Goal: Task Accomplishment & Management: Manage account settings

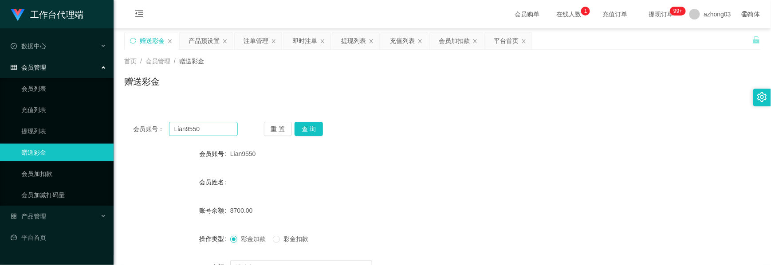
scroll to position [100, 0]
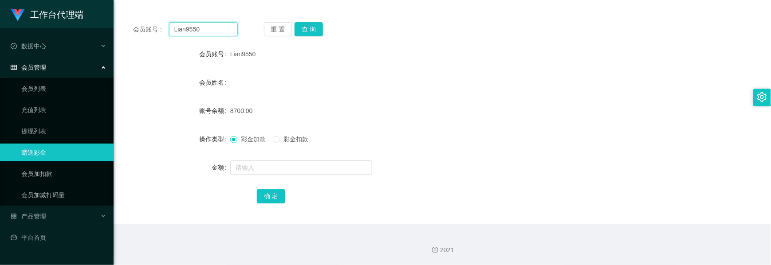
drag, startPoint x: 208, startPoint y: 33, endPoint x: 137, endPoint y: 29, distance: 71.5
click at [137, 29] on div "会员账号： Lian9550" at bounding box center [185, 29] width 105 height 14
paste input "0147432122"
click at [302, 28] on button "查 询" at bounding box center [309, 29] width 28 height 14
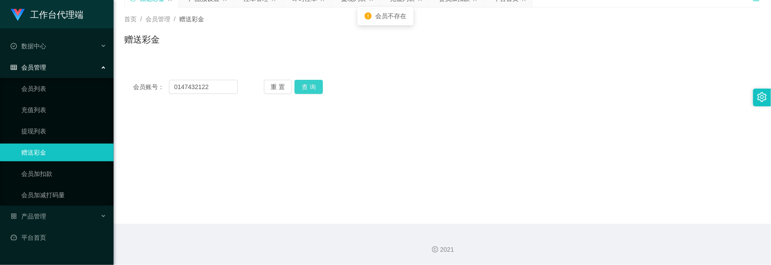
scroll to position [42, 0]
click at [311, 83] on button "查 询" at bounding box center [309, 87] width 28 height 14
click at [177, 89] on input "0147432122" at bounding box center [203, 87] width 69 height 14
type input "0147432122"
click at [300, 89] on button "查 询" at bounding box center [309, 87] width 28 height 14
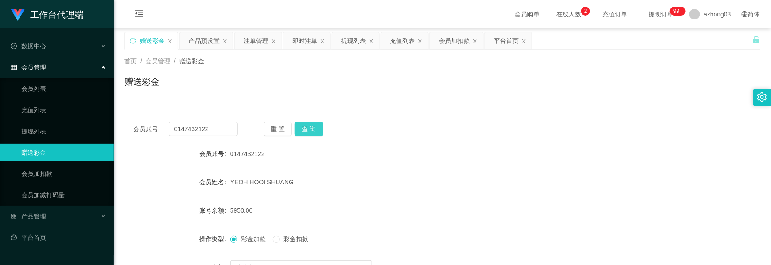
scroll to position [59, 0]
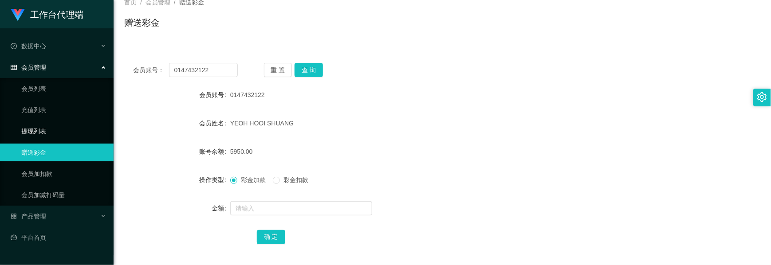
click at [63, 131] on link "提现列表" at bounding box center [63, 131] width 85 height 18
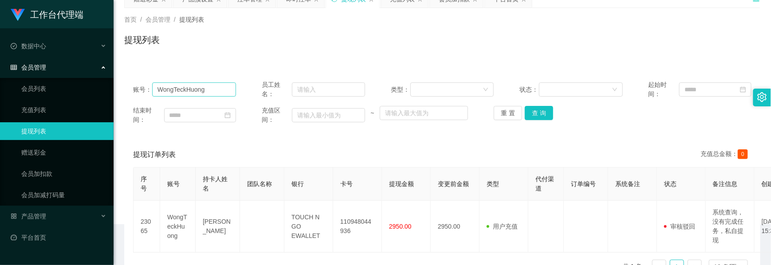
scroll to position [59, 0]
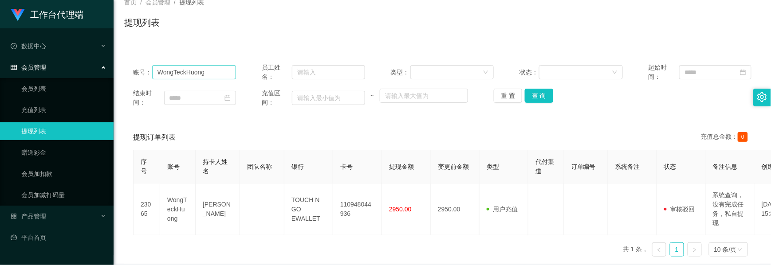
drag, startPoint x: 214, startPoint y: 80, endPoint x: 174, endPoint y: 73, distance: 40.2
click at [174, 73] on div "账号： WongTeckHuong" at bounding box center [184, 72] width 103 height 19
drag, startPoint x: 212, startPoint y: 71, endPoint x: 128, endPoint y: 72, distance: 83.4
click at [128, 72] on div "账号： [PERSON_NAME] 员工姓名： 类型： 状态： 起始时间： 结束时间： 充值区间： ~ 重 置 查 询" at bounding box center [442, 85] width 636 height 62
paste input "0147432122"
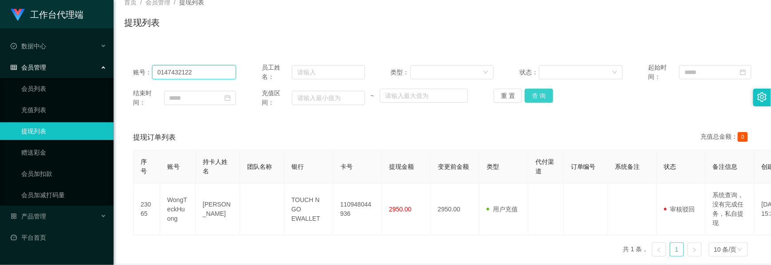
type input "0147432122"
click at [530, 97] on button "查 询" at bounding box center [539, 96] width 28 height 14
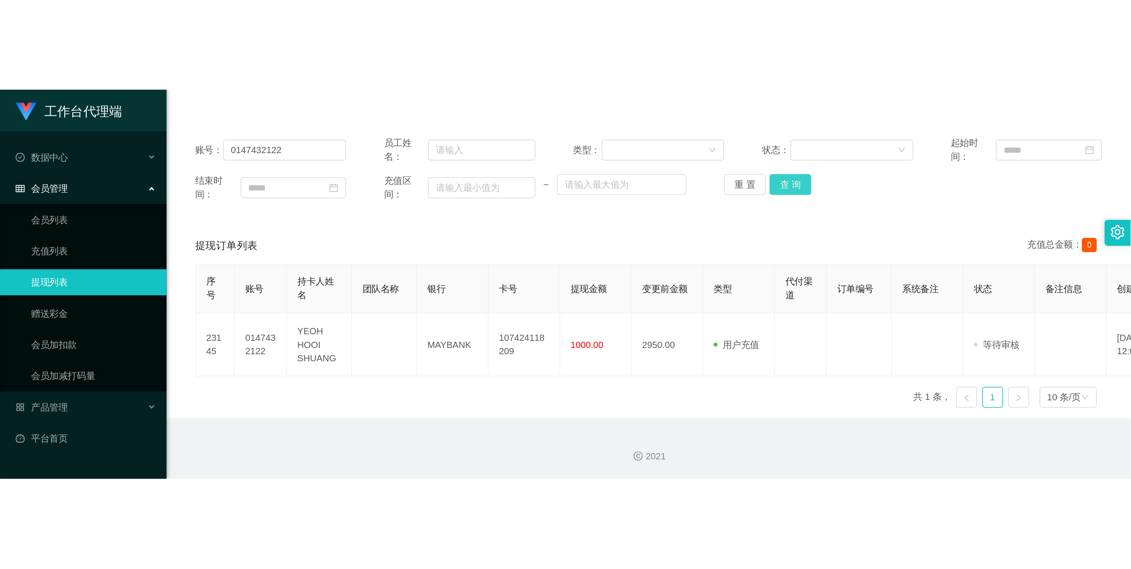
scroll to position [0, 0]
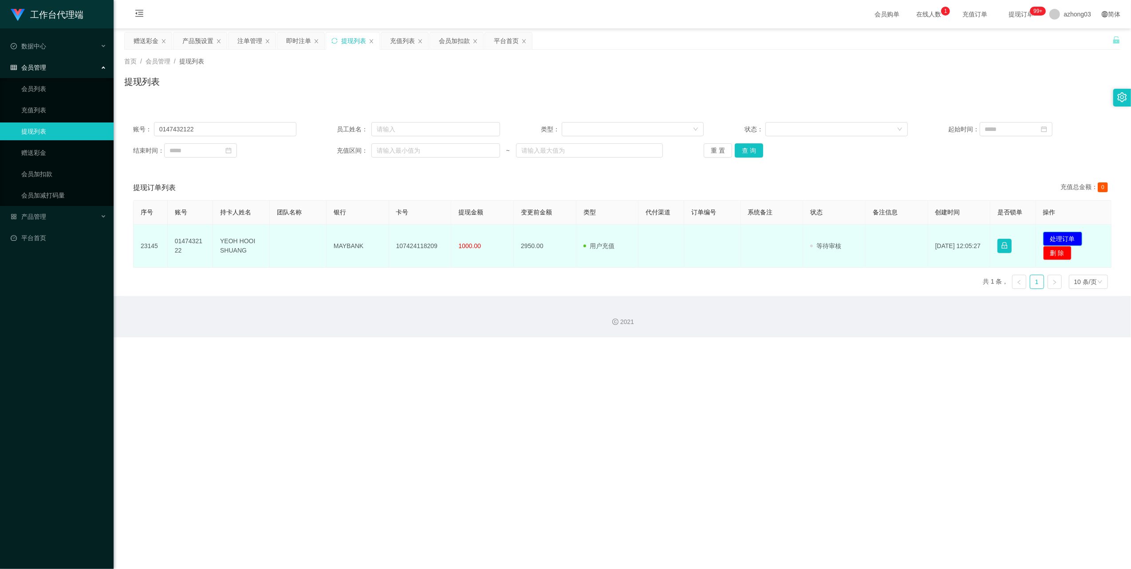
click at [770, 236] on button "处理订单" at bounding box center [1062, 239] width 39 height 14
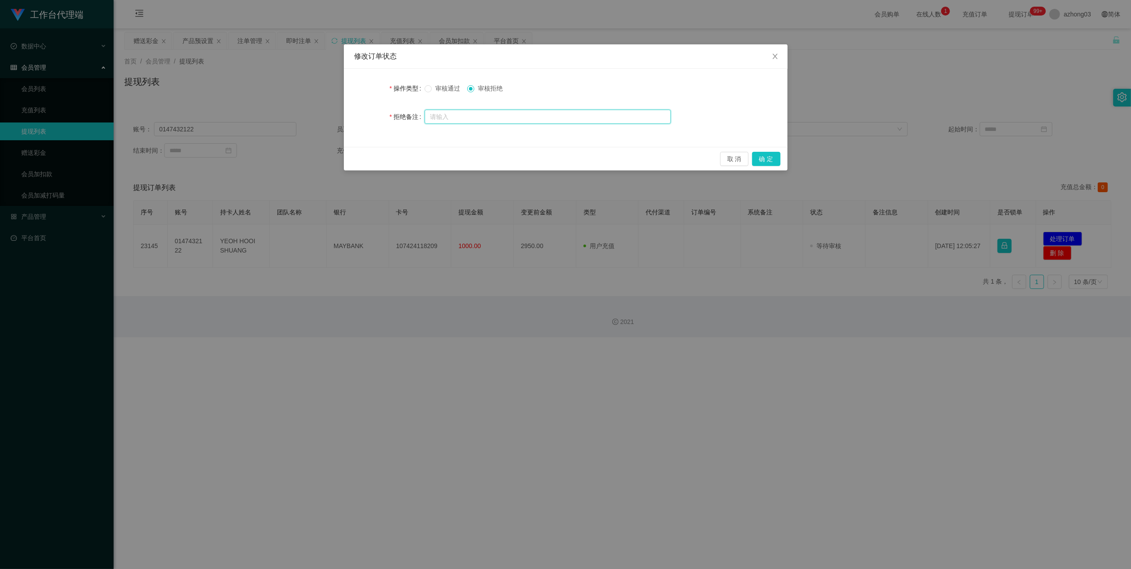
click at [464, 118] on input "text" at bounding box center [548, 117] width 246 height 14
type input "j"
type input "禁止私自提现，再次发现冻结所以积分"
click at [763, 158] on button "确 定" at bounding box center [766, 159] width 28 height 14
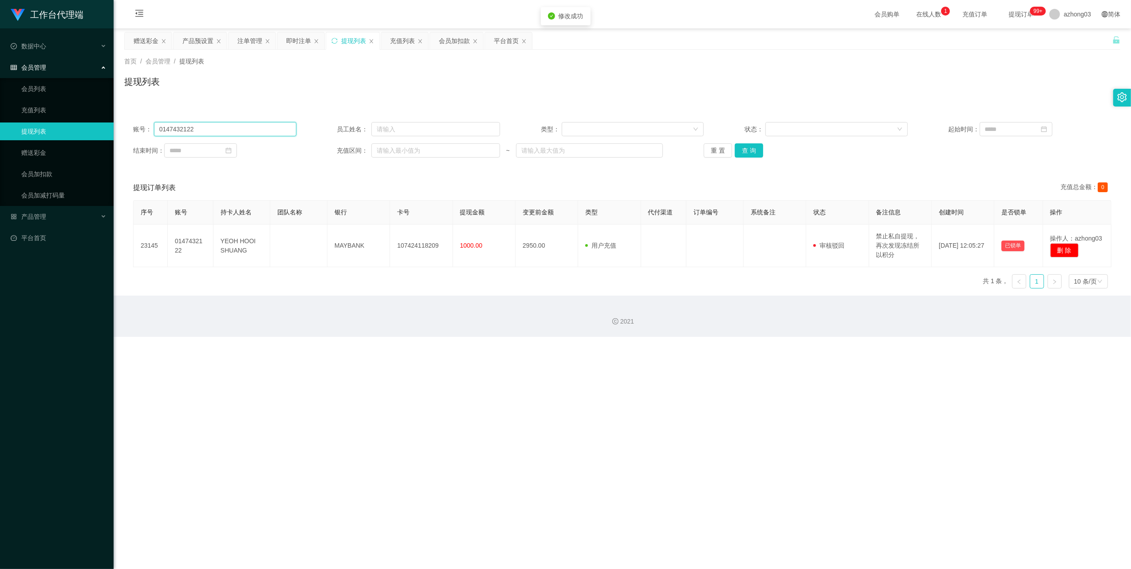
click at [245, 130] on input "0147432122" at bounding box center [225, 129] width 142 height 14
click at [743, 156] on button "查 询" at bounding box center [749, 150] width 28 height 14
click at [743, 156] on div "重 置 查 询" at bounding box center [785, 150] width 163 height 14
click at [743, 156] on button "查 询" at bounding box center [749, 150] width 28 height 14
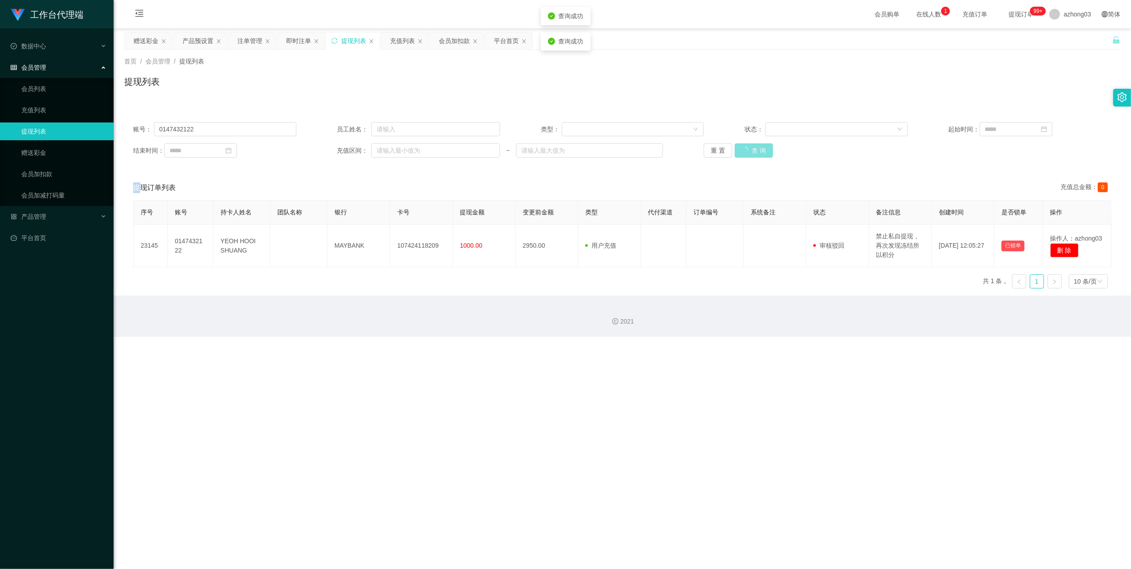
click at [743, 156] on div "重 置 查 询" at bounding box center [785, 150] width 163 height 14
